Goal: Task Accomplishment & Management: Use online tool/utility

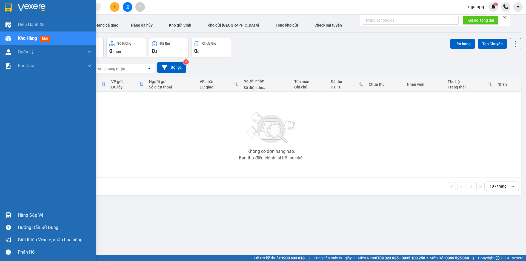
click at [10, 213] on img at bounding box center [8, 215] width 6 height 6
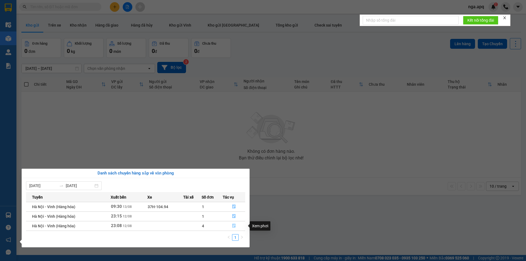
click at [235, 225] on icon "file-done" at bounding box center [234, 226] width 4 height 4
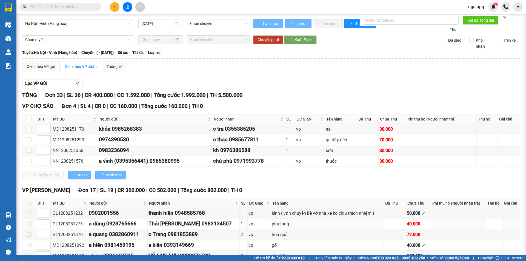
type input "[DATE]"
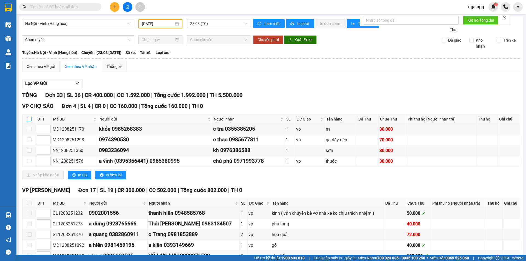
click at [29, 121] on input "checkbox" at bounding box center [29, 119] width 4 height 4
checkbox input "true"
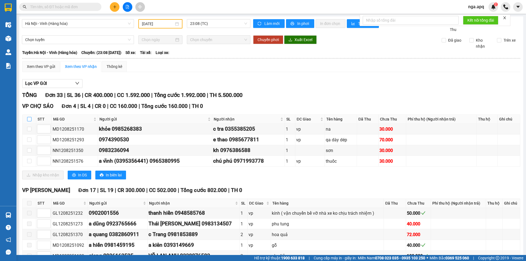
checkbox input "true"
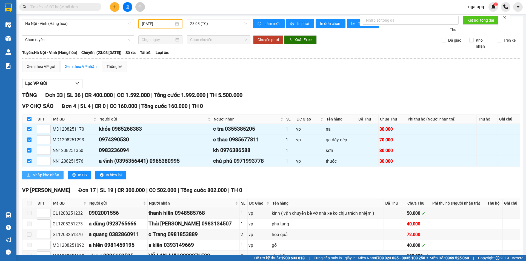
click at [41, 176] on span "Nhập kho nhận" at bounding box center [46, 175] width 27 height 6
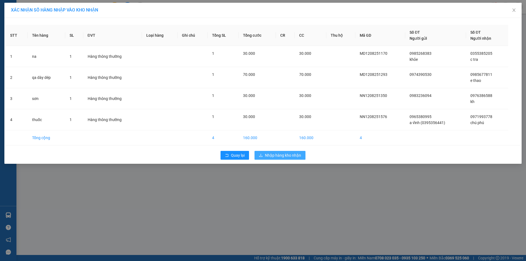
click at [278, 159] on button "Nhập hàng kho nhận" at bounding box center [280, 155] width 51 height 9
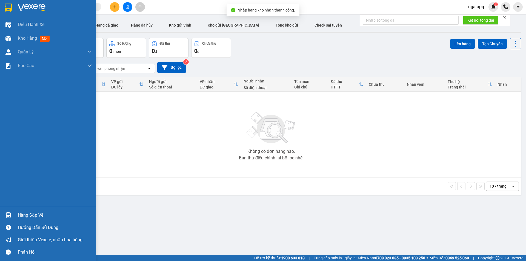
click at [11, 214] on div at bounding box center [9, 215] width 10 height 10
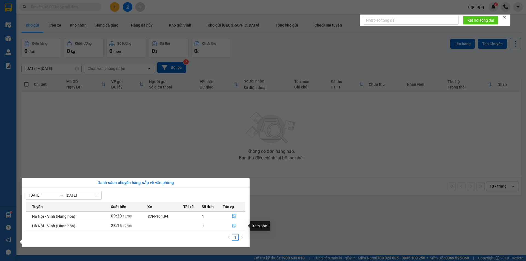
click at [235, 225] on icon "file-done" at bounding box center [234, 226] width 4 height 4
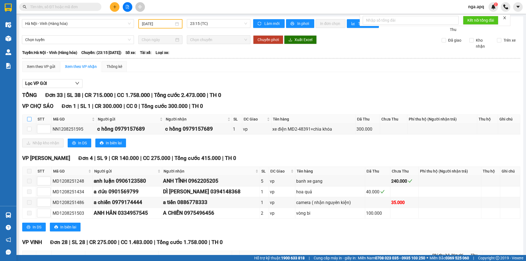
click at [29, 117] on input "checkbox" at bounding box center [29, 119] width 4 height 4
checkbox input "true"
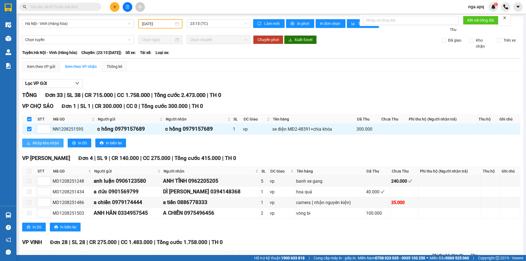
click at [42, 145] on span "Nhập kho nhận" at bounding box center [46, 143] width 27 height 6
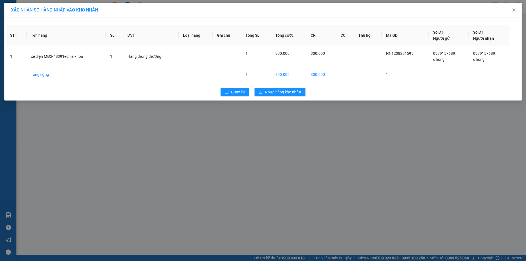
click at [286, 87] on div "Quay lại Nhập hàng kho nhận" at bounding box center [263, 92] width 515 height 14
click at [285, 93] on span "Nhập hàng kho nhận" at bounding box center [283, 92] width 36 height 6
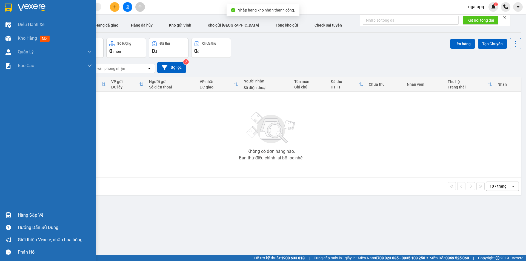
click at [9, 214] on img at bounding box center [8, 215] width 6 height 6
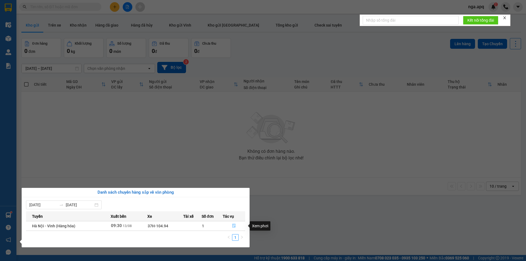
click at [234, 225] on icon "file-done" at bounding box center [234, 226] width 4 height 4
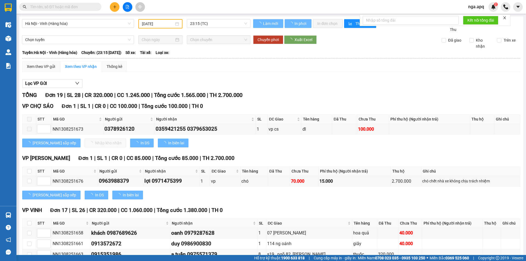
type input "[DATE]"
